Goal: Information Seeking & Learning: Learn about a topic

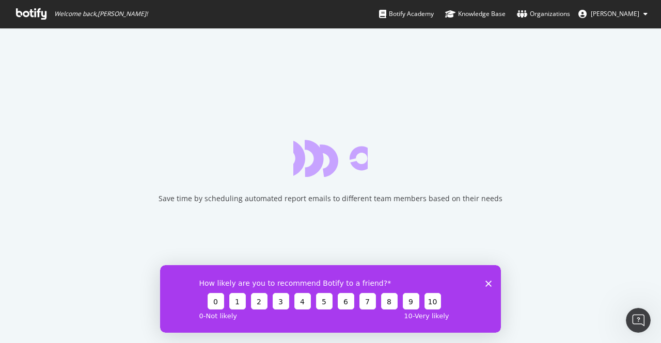
click at [487, 287] on div "How likely are you to recommend Botify to a friend? 0 1 2 3 4 5 6 7 8 9 10 0 - …" at bounding box center [330, 299] width 341 height 68
click at [88, 10] on span "Welcome back, Suvena Suri !" at bounding box center [100, 14] width 93 height 8
click at [390, 303] on button "8" at bounding box center [389, 301] width 17 height 17
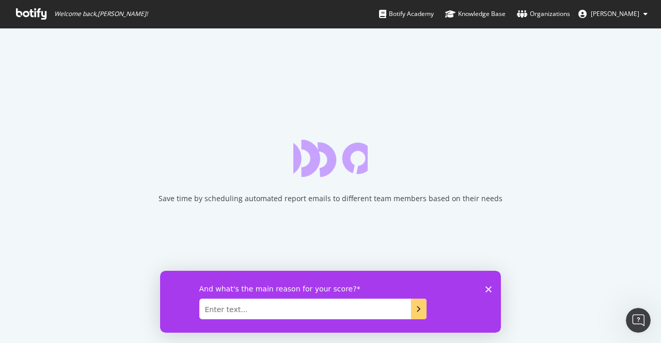
click at [488, 289] on icon "Close survey" at bounding box center [488, 289] width 6 height 6
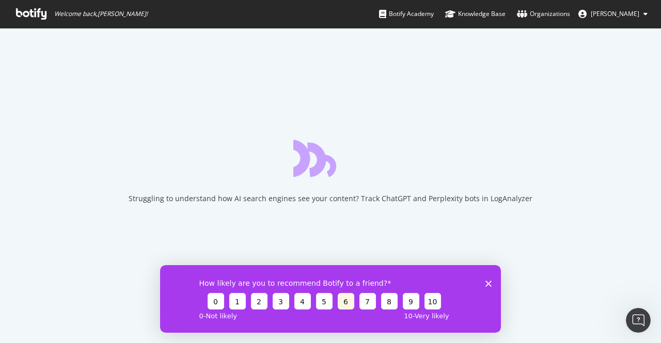
click at [347, 300] on button "6" at bounding box center [346, 301] width 17 height 17
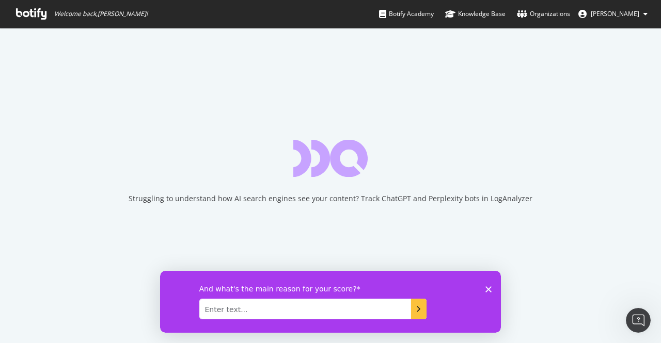
click at [416, 311] on icon "Submit your response" at bounding box center [418, 309] width 8 height 8
click at [310, 303] on textarea "Enter text..." at bounding box center [305, 309] width 212 height 21
click at [488, 288] on polygon "Close survey" at bounding box center [488, 289] width 6 height 6
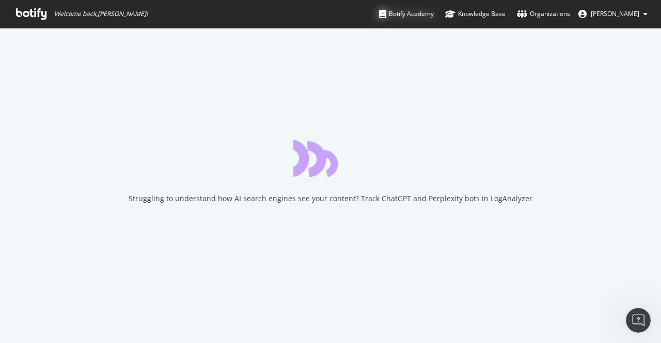
click at [434, 11] on div "Botify Academy" at bounding box center [406, 14] width 55 height 10
